Goal: Obtain resource: Obtain resource

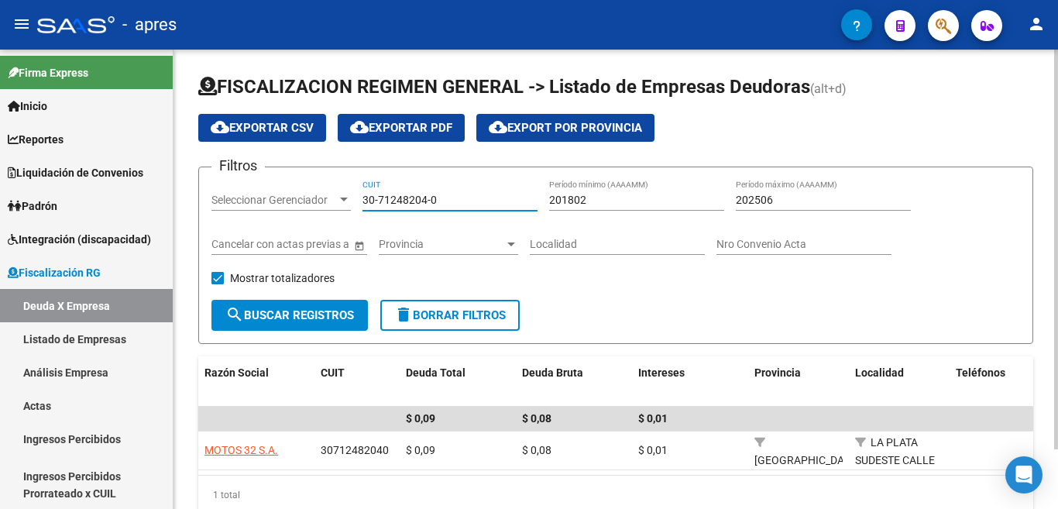
drag, startPoint x: 449, startPoint y: 200, endPoint x: 280, endPoint y: 229, distance: 171.3
click at [282, 209] on div "Filtros Seleccionar Gerenciador Seleccionar Gerenciador 30-71248204-0 CUIT 2018…" at bounding box center [616, 240] width 809 height 120
paste input "62346634-1"
type input "30-62346634-1"
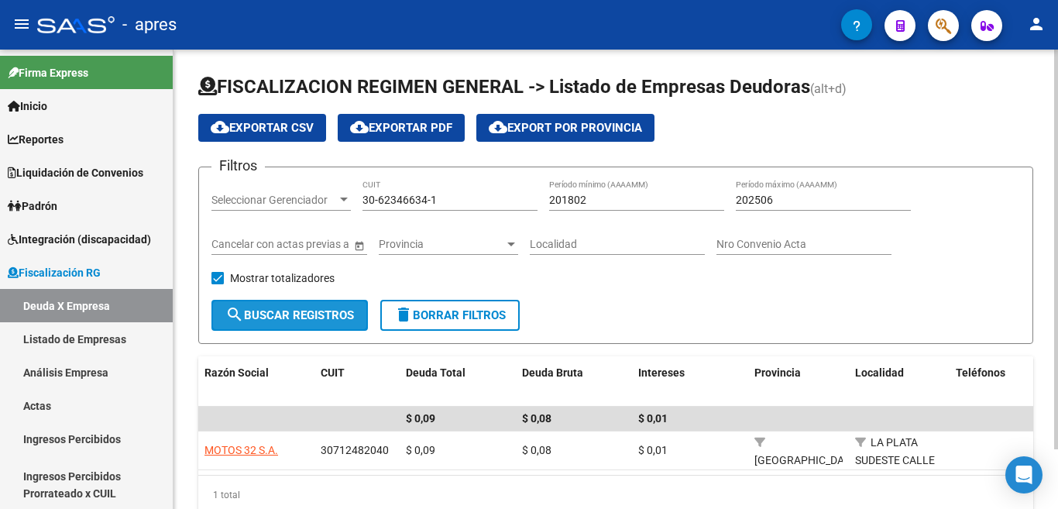
click at [298, 319] on span "search Buscar Registros" at bounding box center [289, 315] width 129 height 14
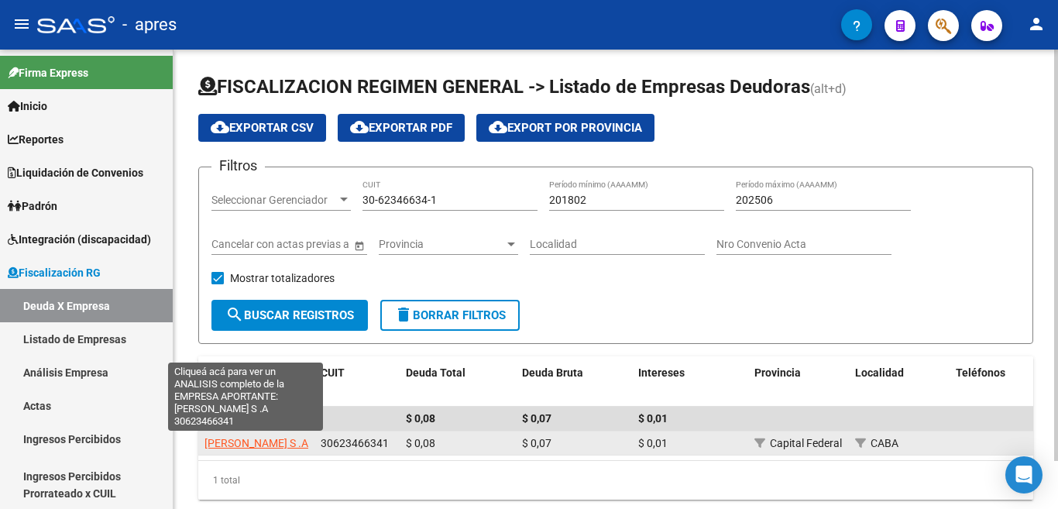
click at [250, 446] on span "[PERSON_NAME] S .A" at bounding box center [257, 443] width 104 height 12
type textarea "30623466341"
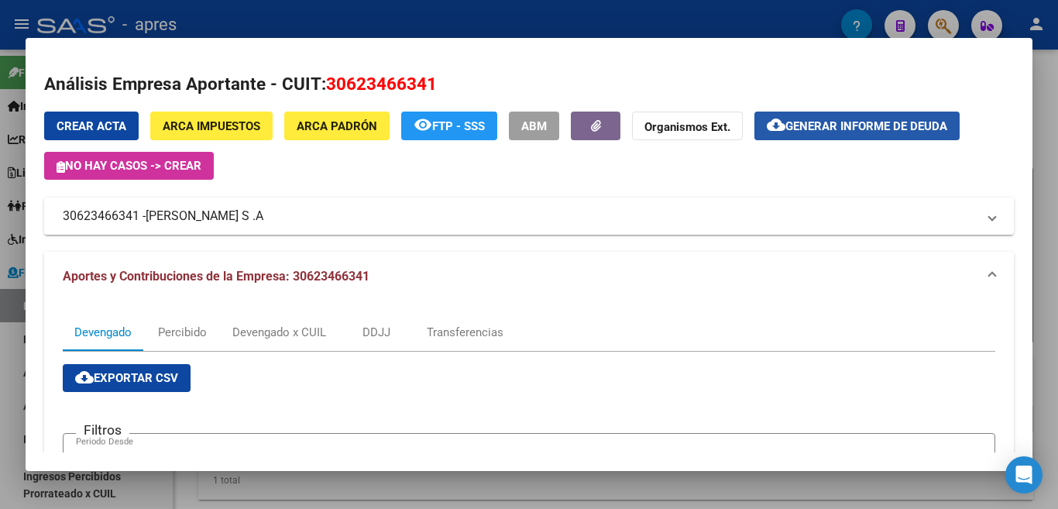
click at [842, 130] on span "Generar informe de deuda" at bounding box center [867, 126] width 162 height 14
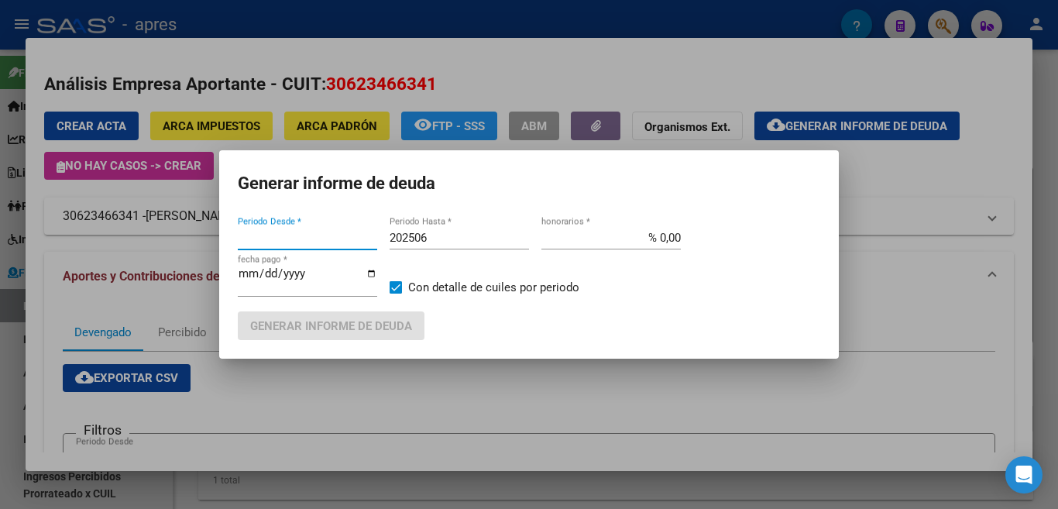
type input "201802"
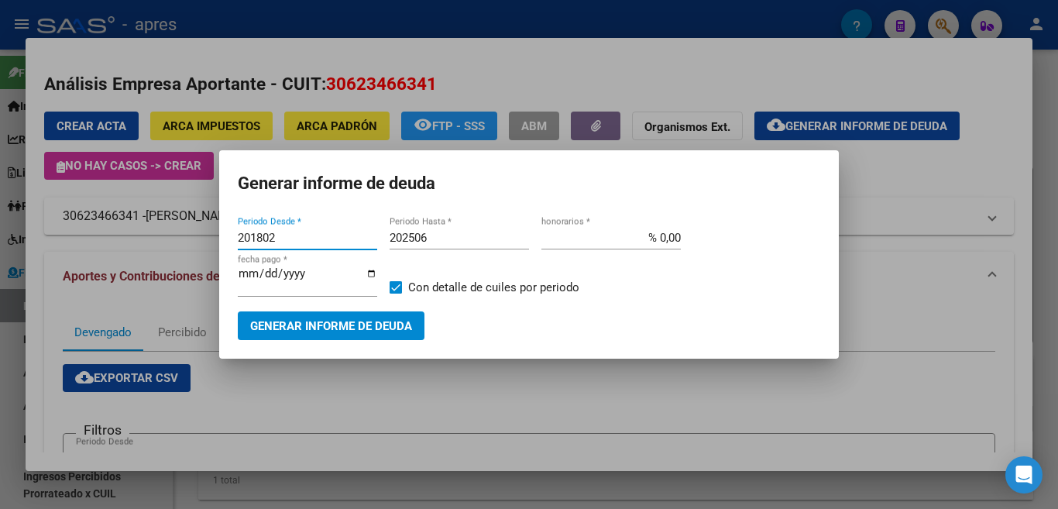
click at [347, 325] on span "Generar informe de deuda" at bounding box center [331, 326] width 162 height 14
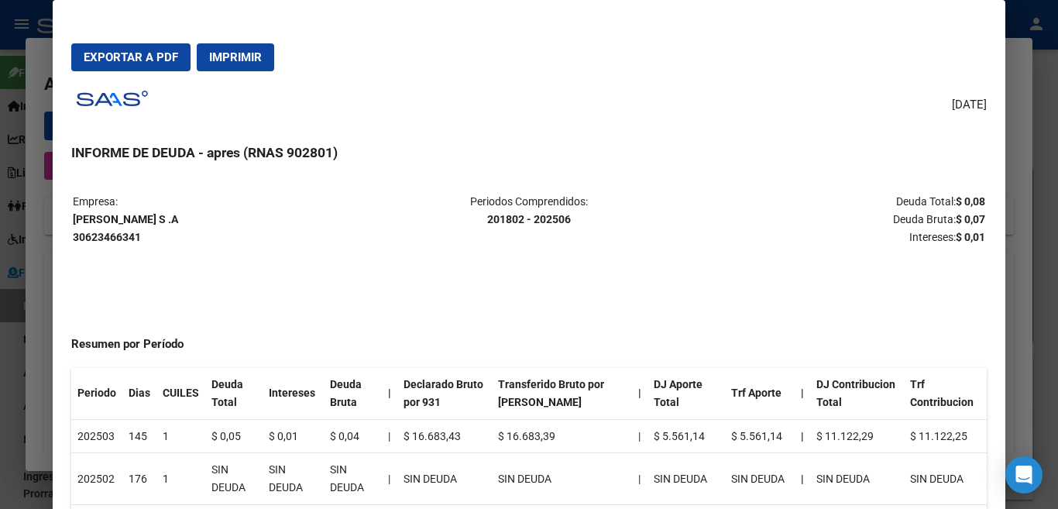
click at [257, 59] on span "Imprimir" at bounding box center [235, 57] width 53 height 14
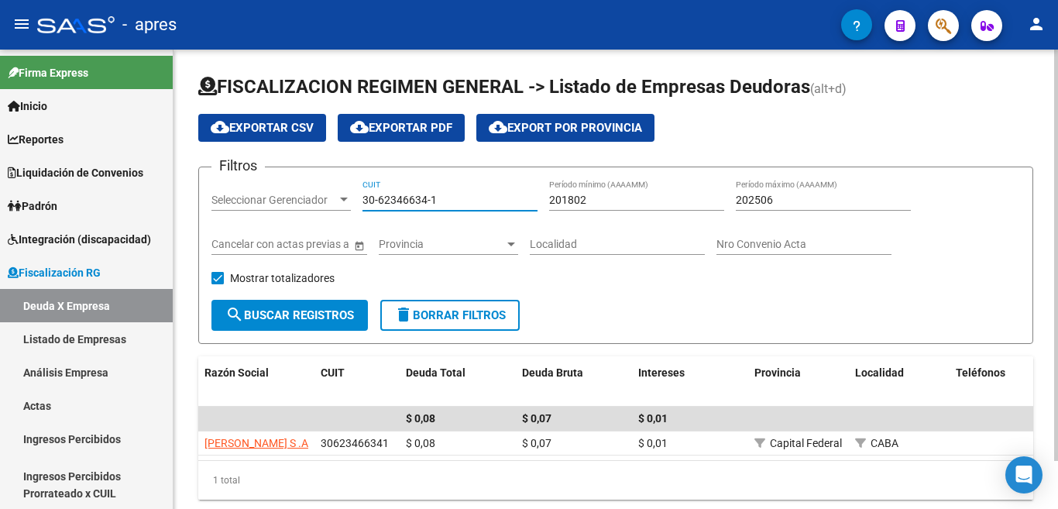
drag, startPoint x: 457, startPoint y: 199, endPoint x: 280, endPoint y: 218, distance: 178.4
click at [284, 205] on div "Filtros Seleccionar Gerenciador Seleccionar Gerenciador 30-62346634-1 CUIT 2018…" at bounding box center [616, 240] width 809 height 120
paste input "8297080-0"
type input "30-68297080-0"
click at [325, 323] on button "search Buscar Registros" at bounding box center [290, 315] width 157 height 31
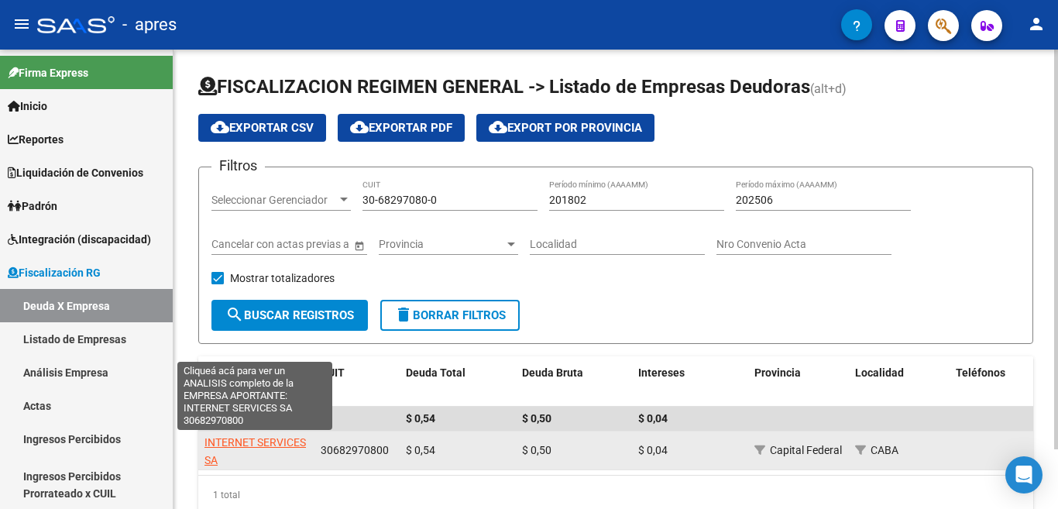
click at [250, 436] on span "INTERNET SERVICES SA" at bounding box center [256, 451] width 102 height 30
type textarea "30682970800"
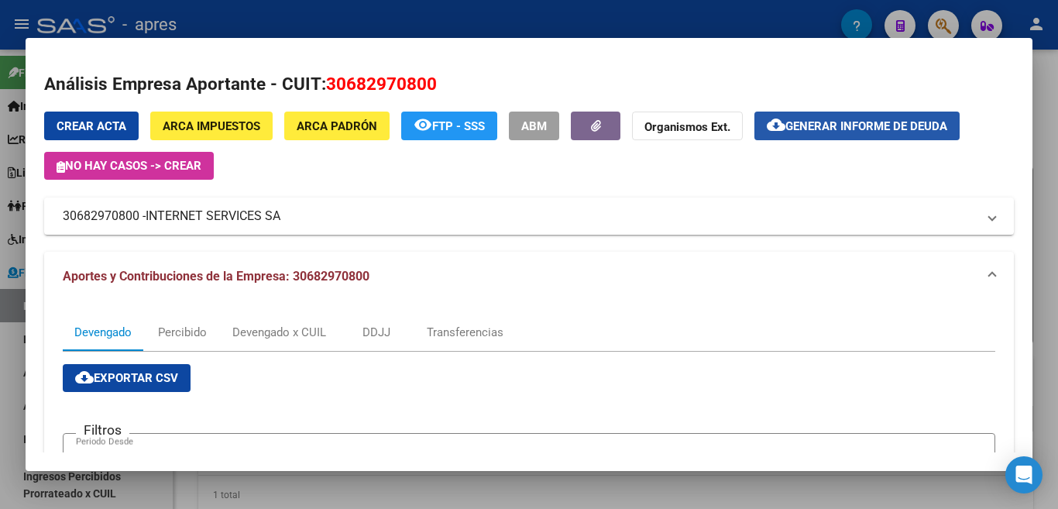
click at [856, 129] on span "Generar informe de deuda" at bounding box center [867, 126] width 162 height 14
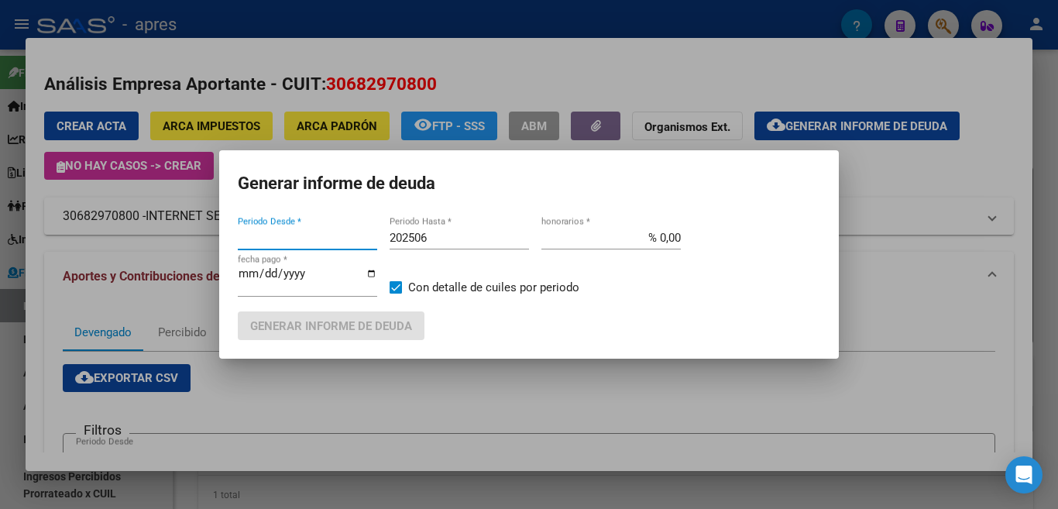
type input "201802"
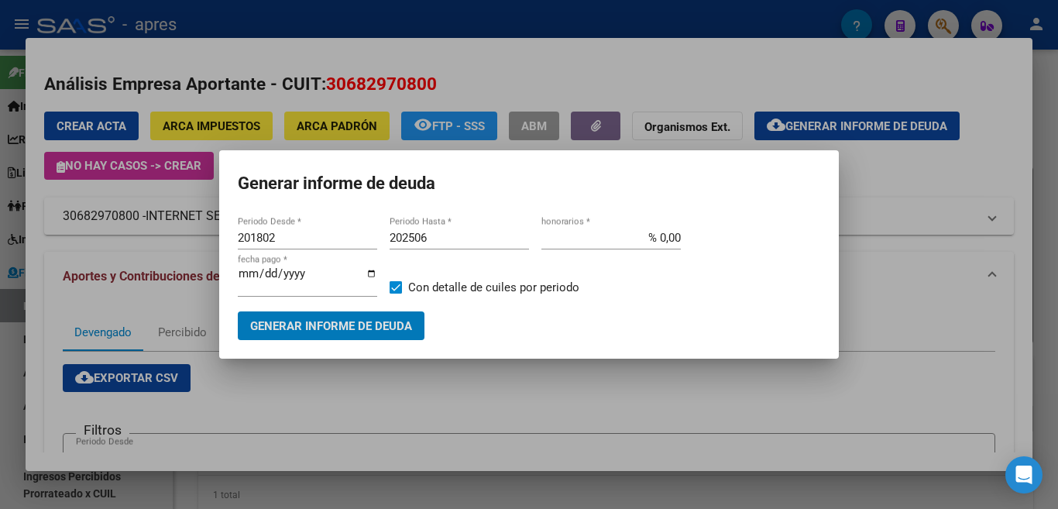
click at [392, 325] on span "Generar informe de deuda" at bounding box center [331, 326] width 162 height 14
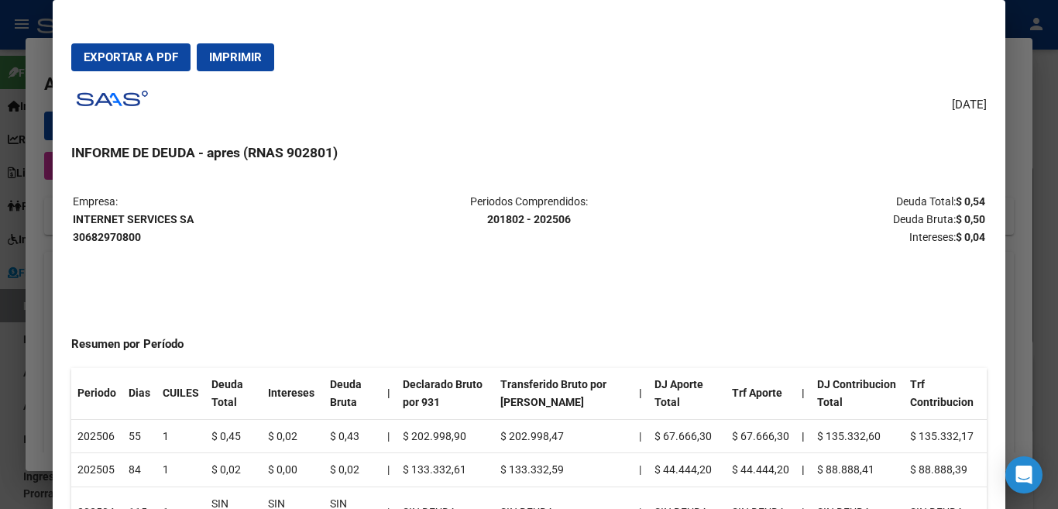
click at [234, 55] on span "Imprimir" at bounding box center [235, 57] width 53 height 14
